Goal: Task Accomplishment & Management: Use online tool/utility

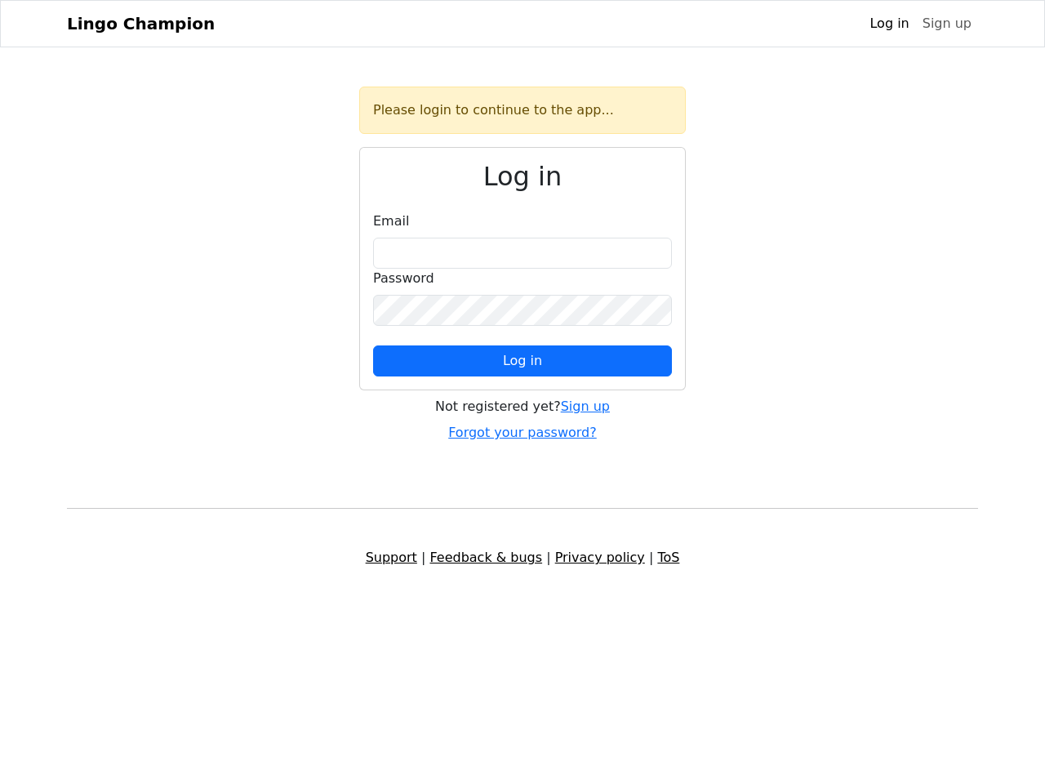
click at [523, 361] on span "Log in" at bounding box center [522, 361] width 39 height 16
